Goal: Navigation & Orientation: Find specific page/section

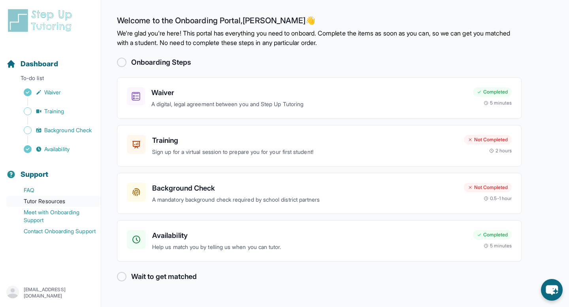
click at [56, 199] on link "Tutor Resources" at bounding box center [53, 201] width 94 height 11
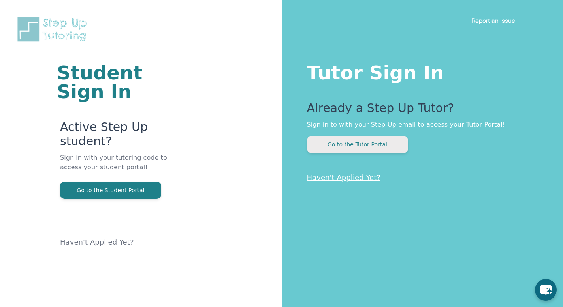
click at [376, 143] on button "Go to the Tutor Portal" at bounding box center [357, 144] width 101 height 17
